Goal: Task Accomplishment & Management: Use online tool/utility

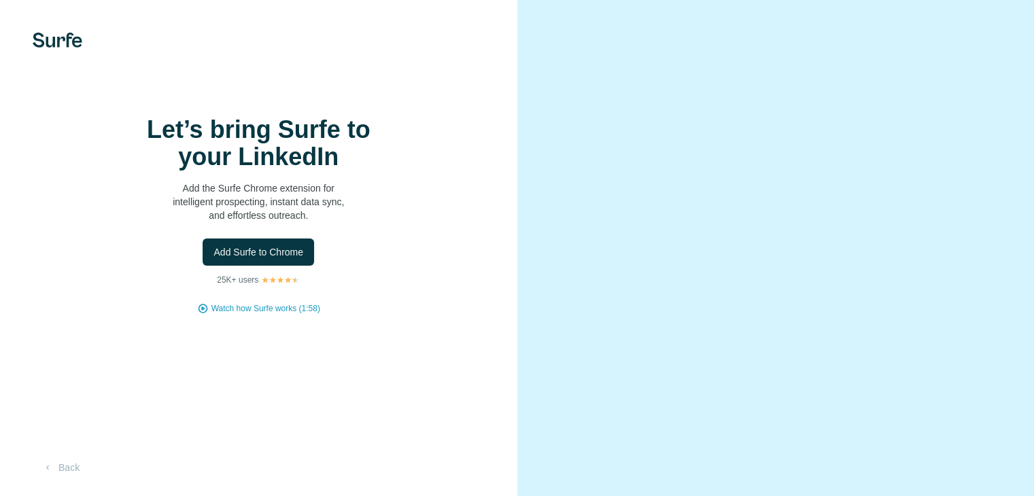
click at [468, 267] on div "Let’s bring Surfe to your LinkedIn Add the Surfe Chrome extension for intellige…" at bounding box center [258, 215] width 463 height 199
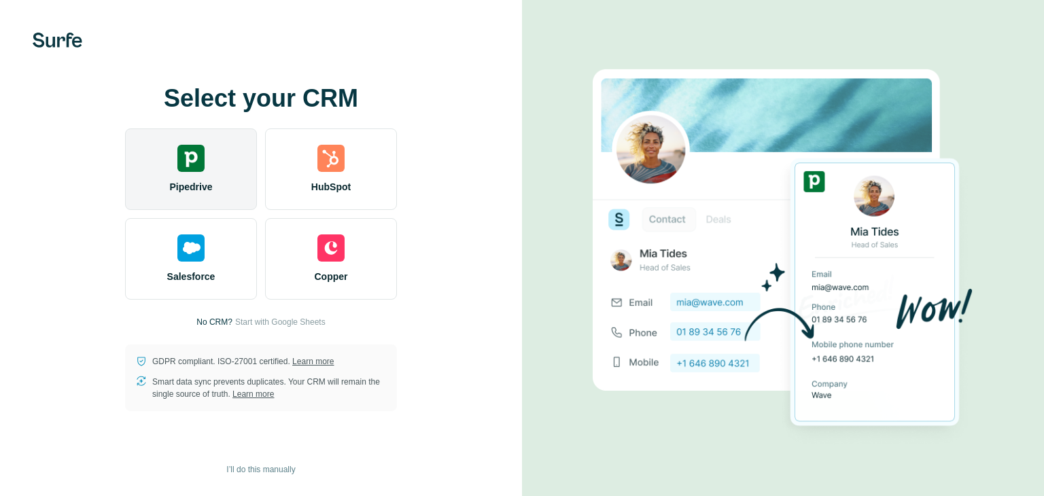
click at [169, 188] on span "Pipedrive" at bounding box center [190, 187] width 43 height 14
click at [179, 173] on div "Pipedrive" at bounding box center [191, 169] width 132 height 82
